Goal: Information Seeking & Learning: Find specific fact

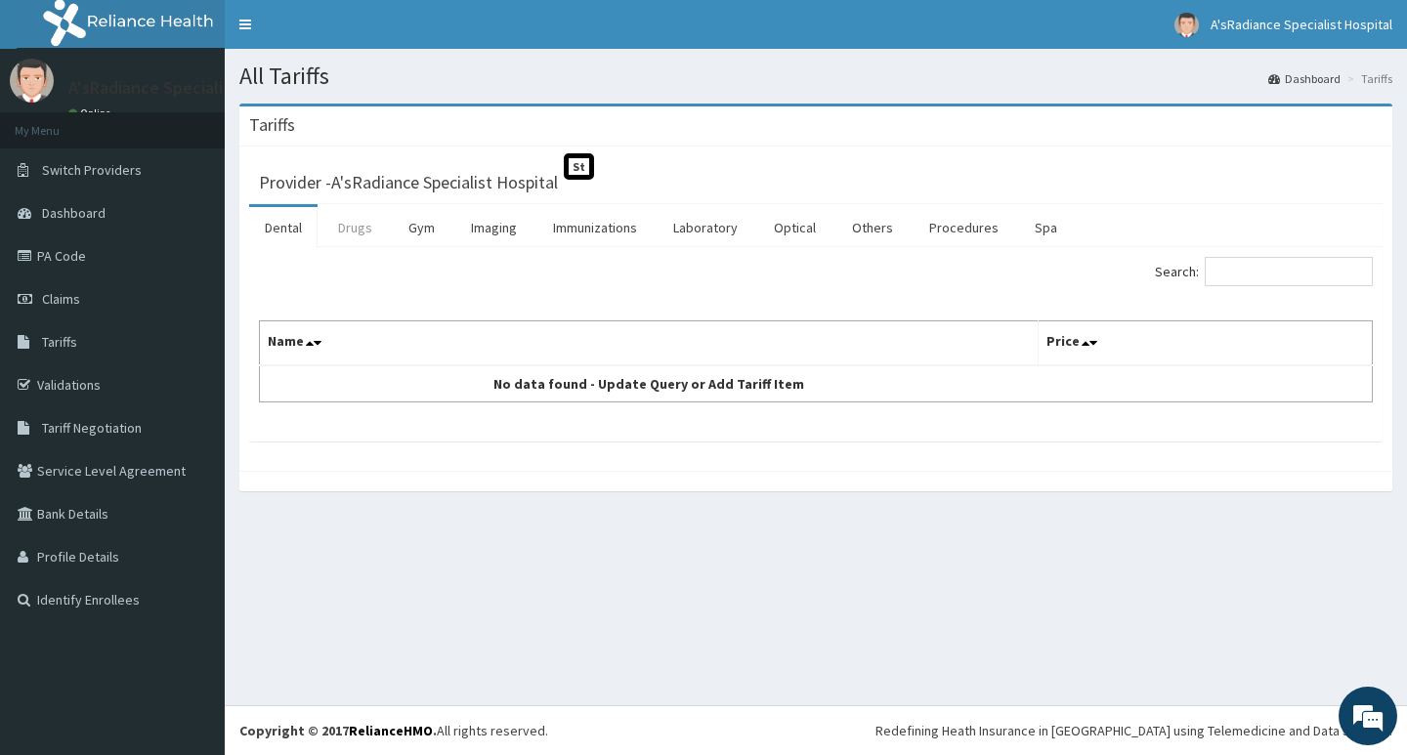
click at [359, 225] on link "Drugs" at bounding box center [354, 227] width 65 height 41
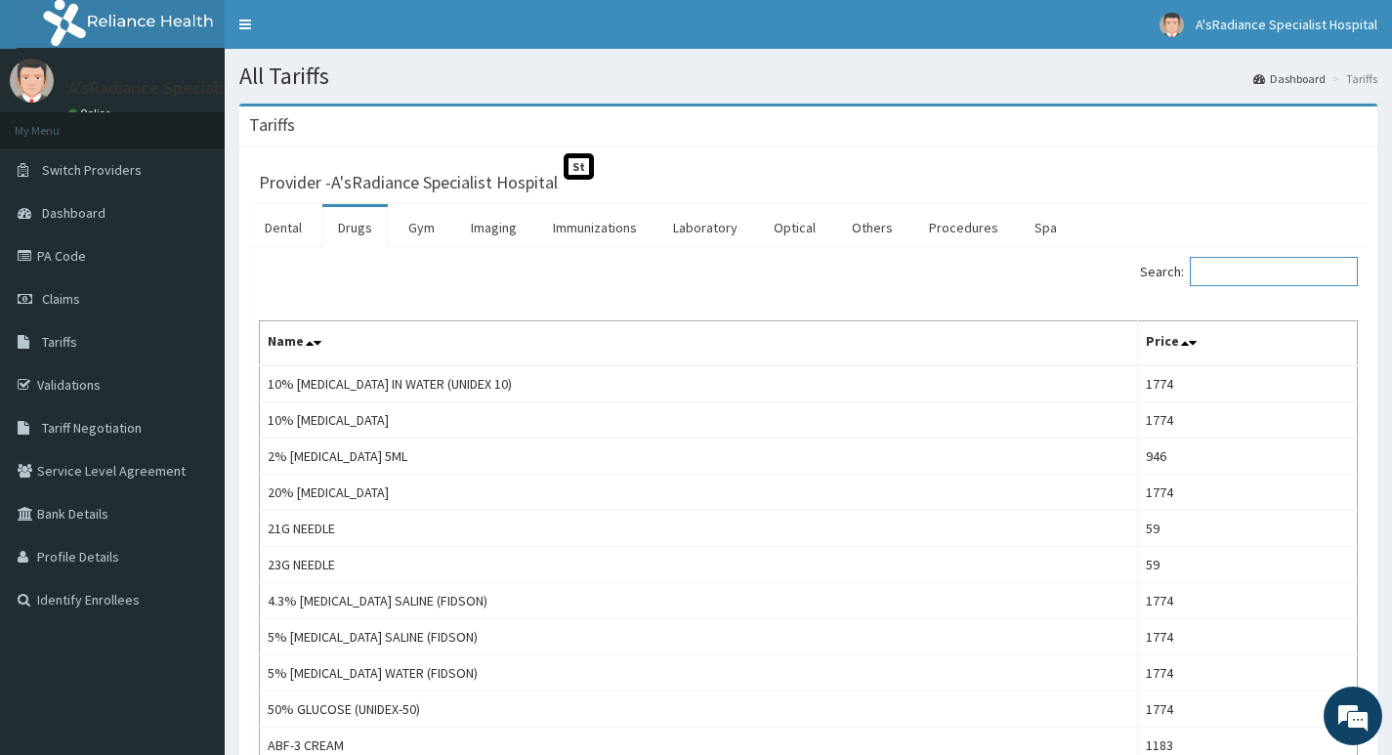
click at [1265, 273] on input "Search:" at bounding box center [1274, 271] width 168 height 29
click at [1272, 274] on input "Search:" at bounding box center [1274, 271] width 168 height 29
click at [963, 227] on link "Procedures" at bounding box center [963, 227] width 101 height 41
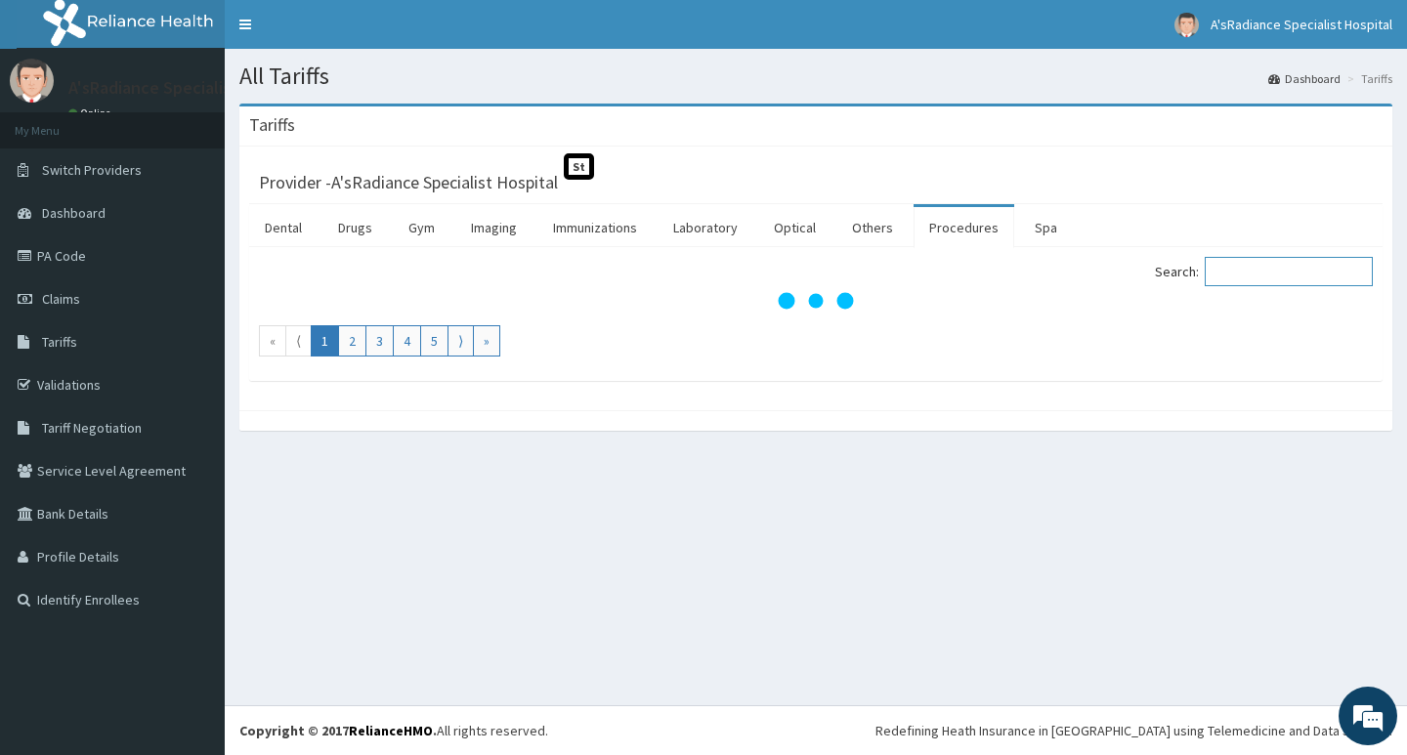
click at [1257, 272] on input "Search:" at bounding box center [1288, 271] width 168 height 29
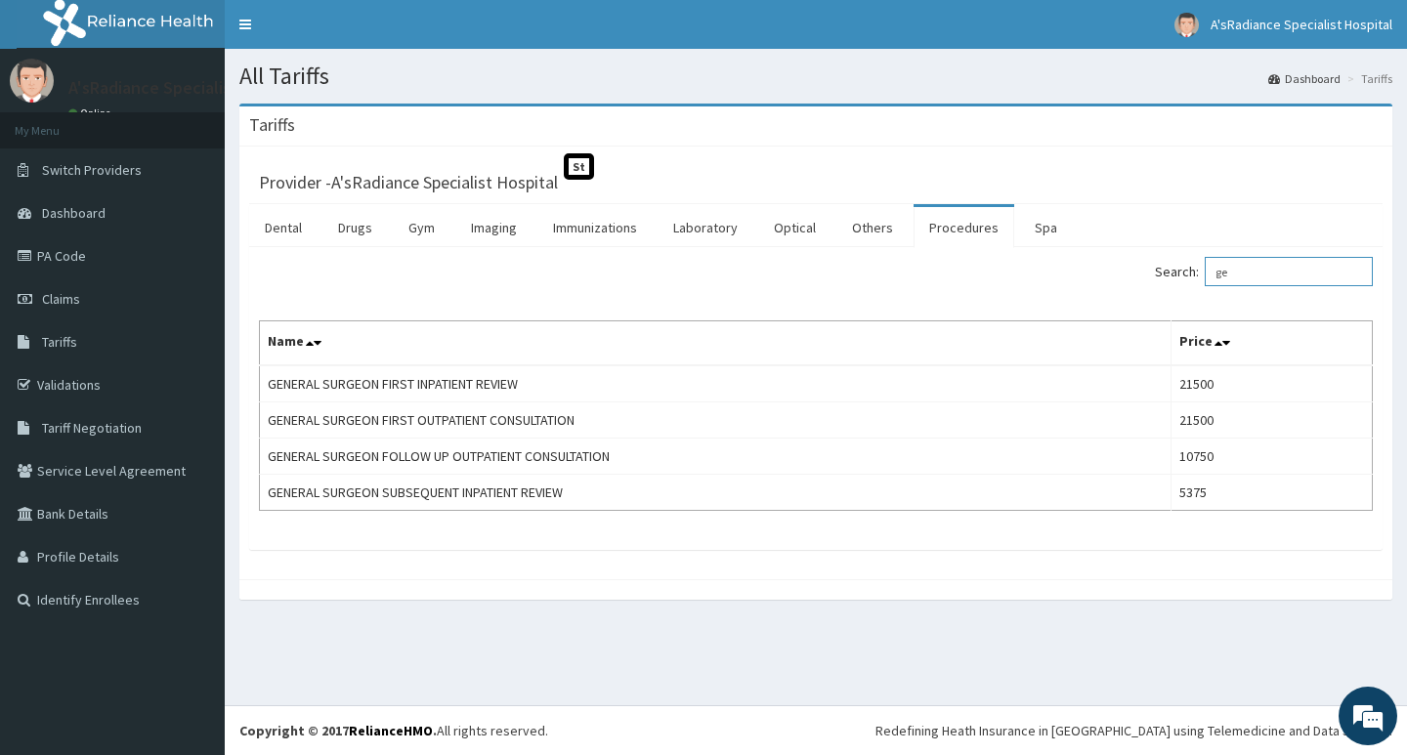
type input "g"
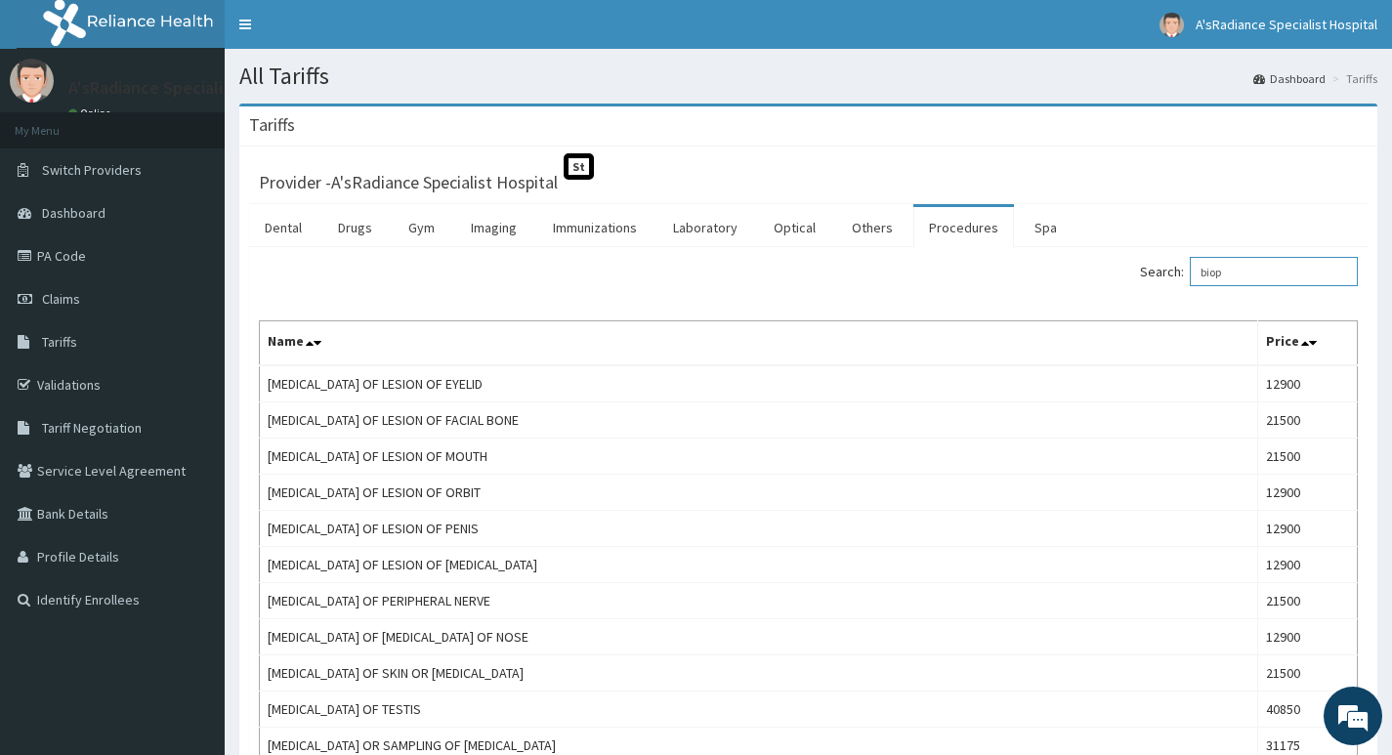
click at [1283, 267] on input "biop" at bounding box center [1274, 271] width 168 height 29
type input "b"
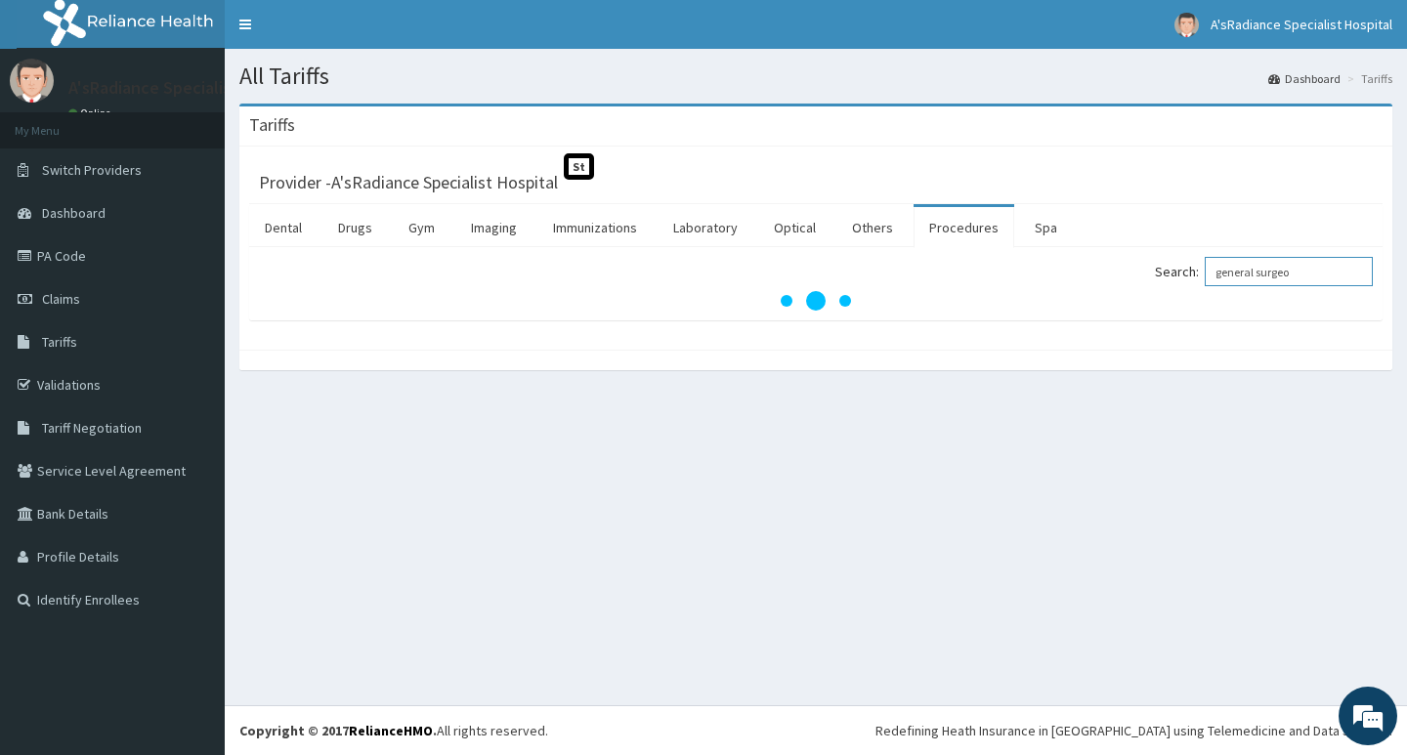
type input "general surgeon"
